Goal: Information Seeking & Learning: Learn about a topic

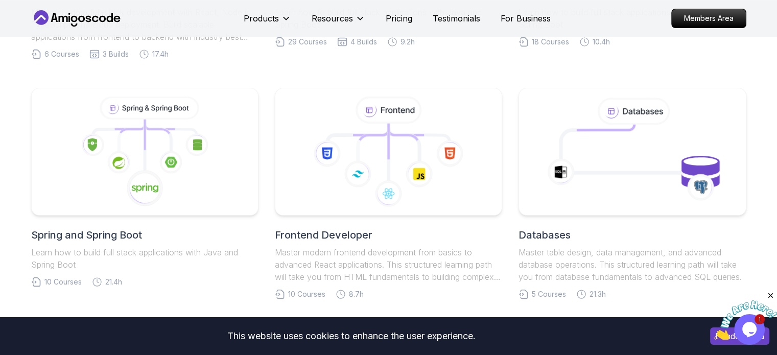
scroll to position [161, 0]
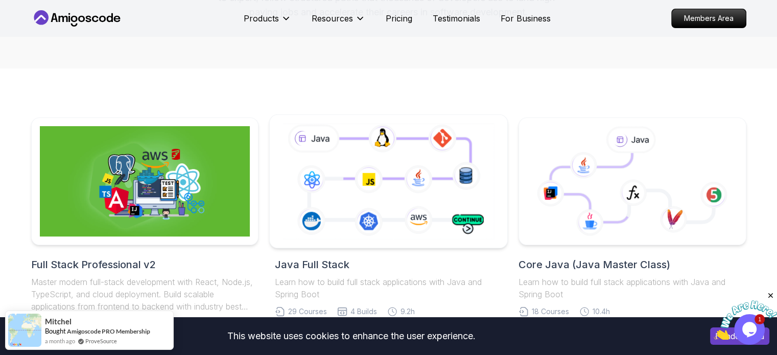
click at [410, 181] on icon at bounding box center [388, 181] width 216 height 120
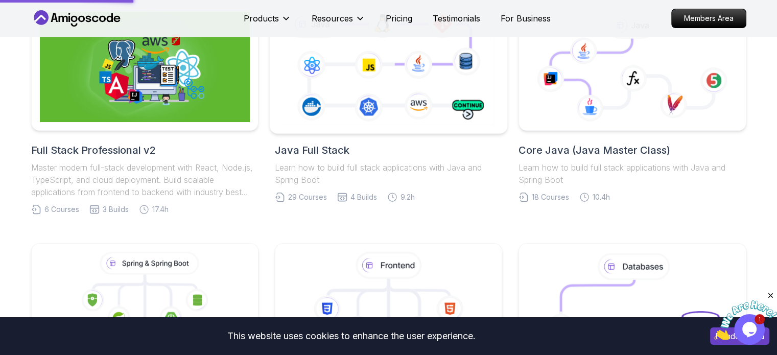
scroll to position [288, 0]
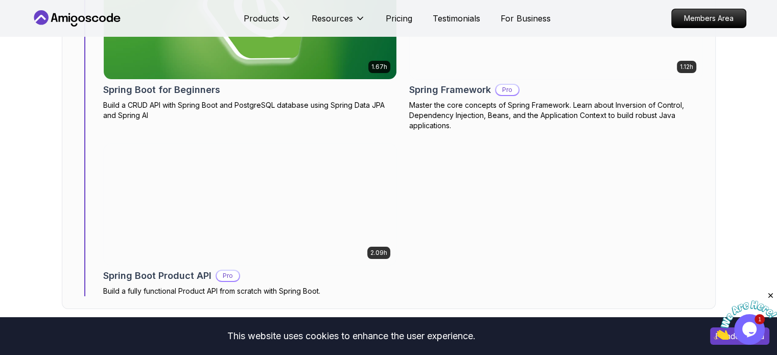
scroll to position [4198, 0]
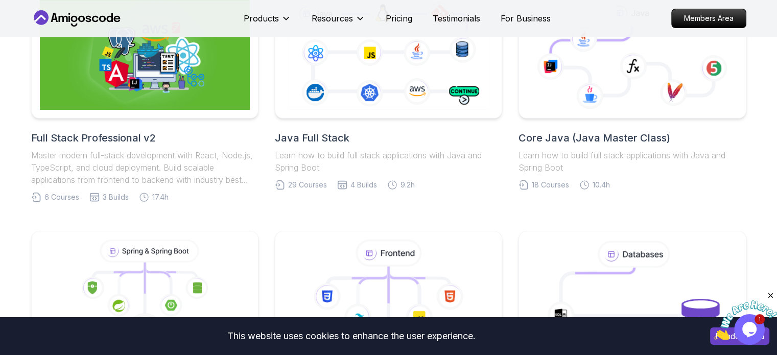
scroll to position [304, 0]
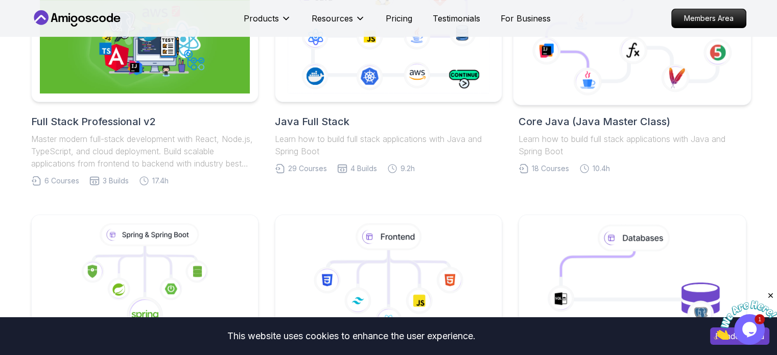
click at [591, 69] on icon at bounding box center [587, 81] width 29 height 28
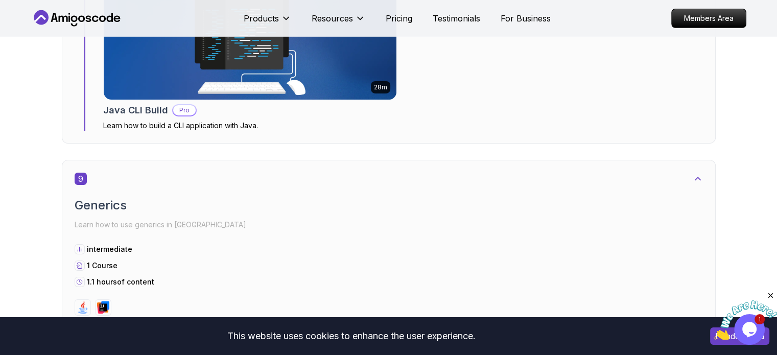
scroll to position [3412, 0]
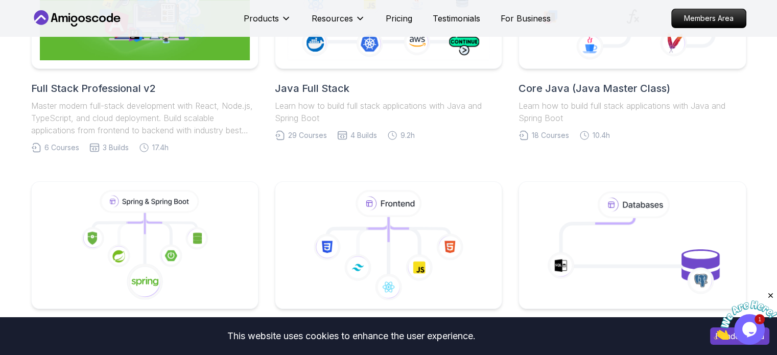
scroll to position [304, 0]
